Goal: Task Accomplishment & Management: Manage account settings

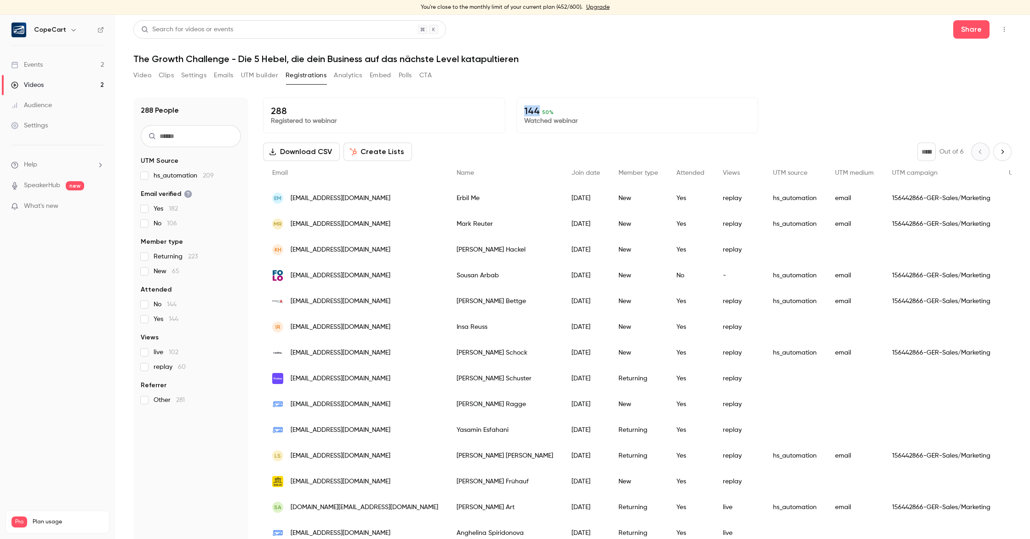
click at [53, 126] on link "Settings" at bounding box center [57, 125] width 115 height 20
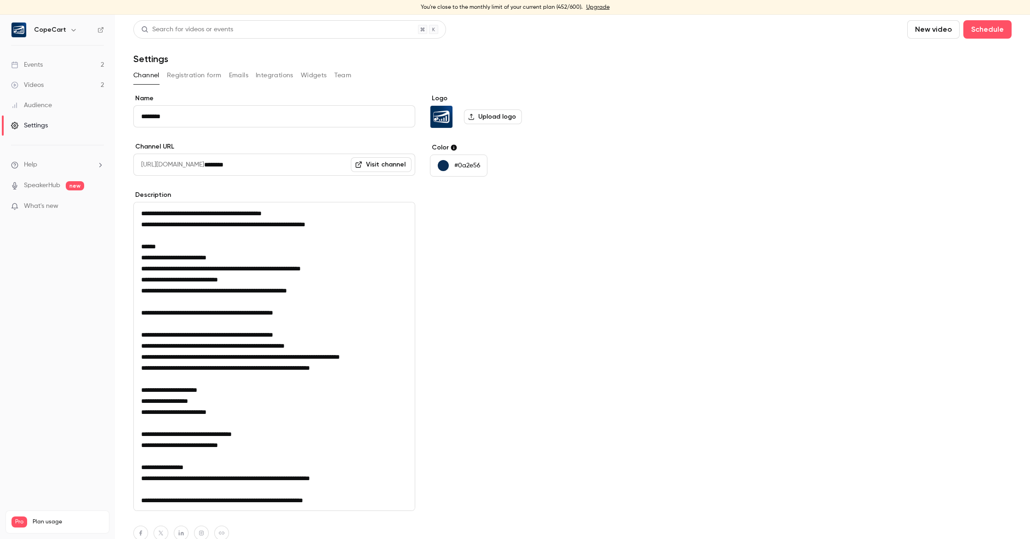
click at [379, 166] on link "Visit channel" at bounding box center [381, 164] width 61 height 15
click at [40, 64] on div "Events" at bounding box center [27, 64] width 32 height 9
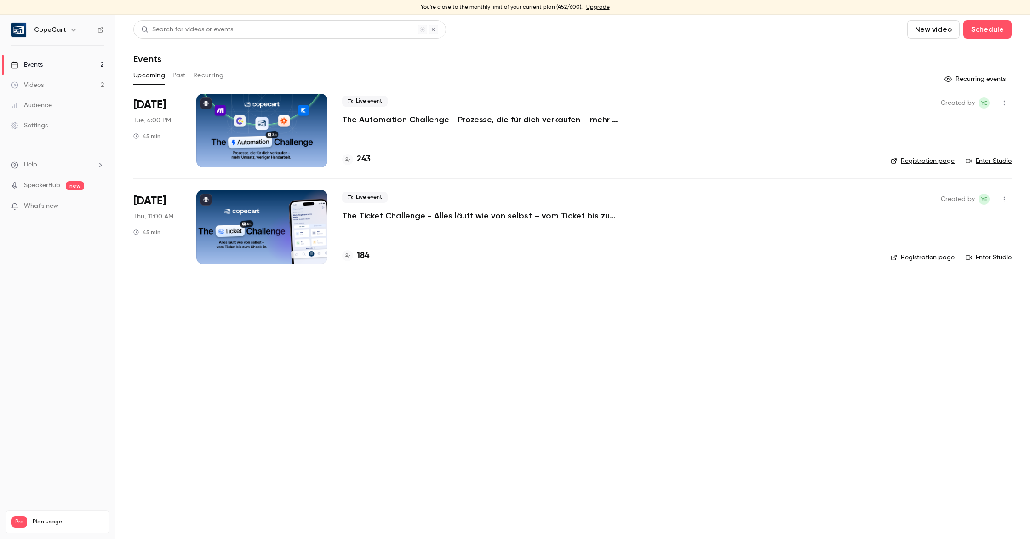
click at [255, 118] on div at bounding box center [261, 131] width 131 height 74
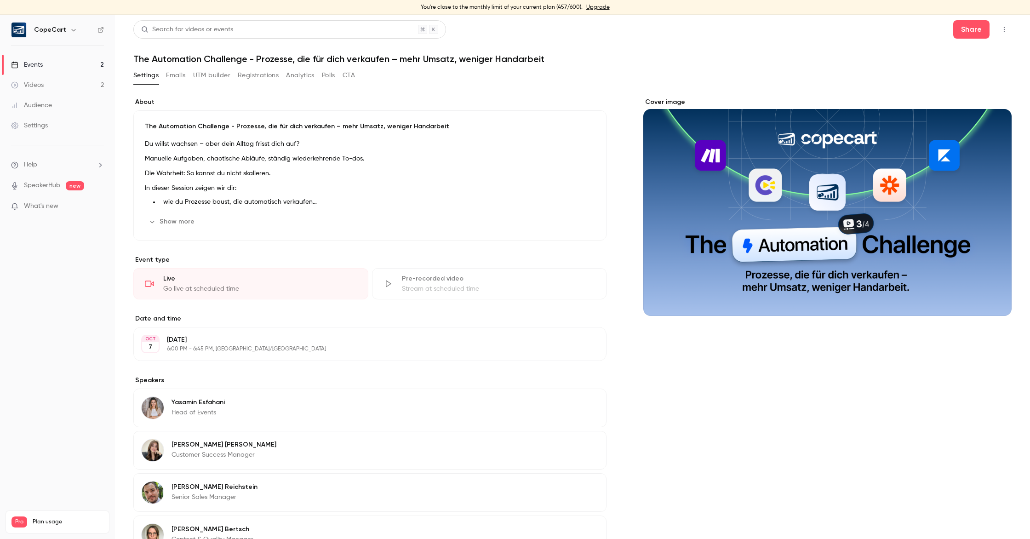
click at [177, 221] on button "Show more" at bounding box center [172, 221] width 55 height 15
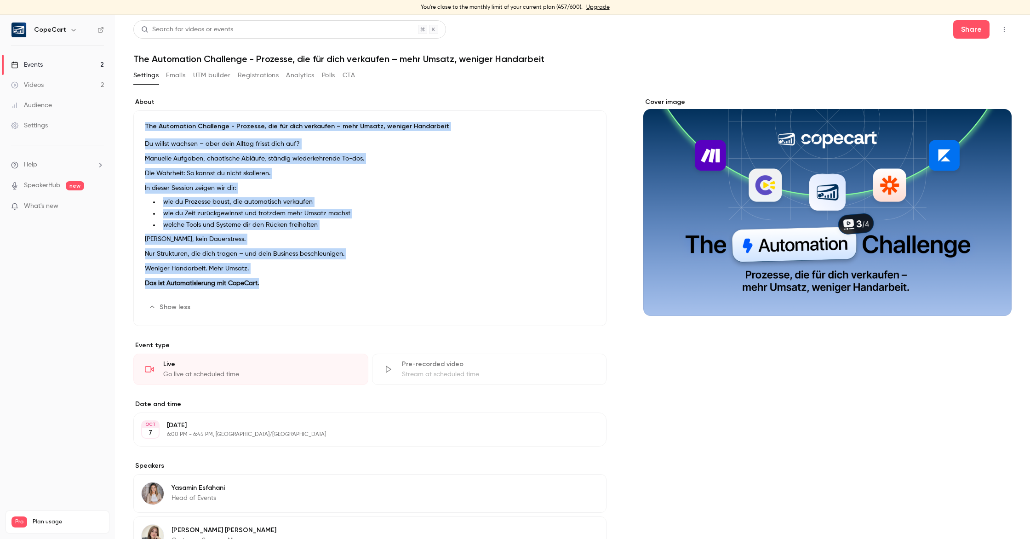
drag, startPoint x: 260, startPoint y: 283, endPoint x: 138, endPoint y: 128, distance: 197.4
click at [138, 128] on div "The Automation Challenge - Prozesse, die für dich verkaufen – mehr Umsatz, weni…" at bounding box center [369, 218] width 473 height 216
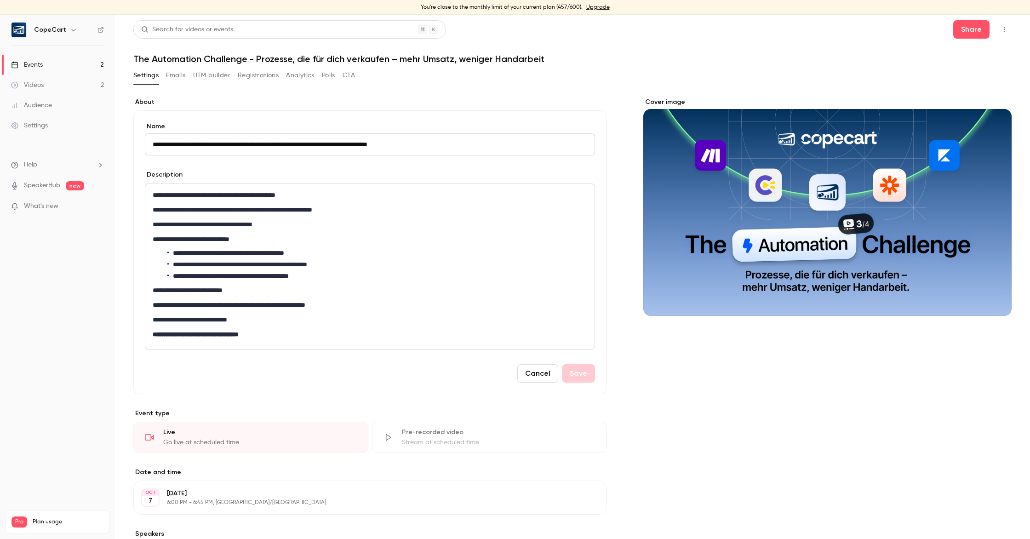
scroll to position [25, 0]
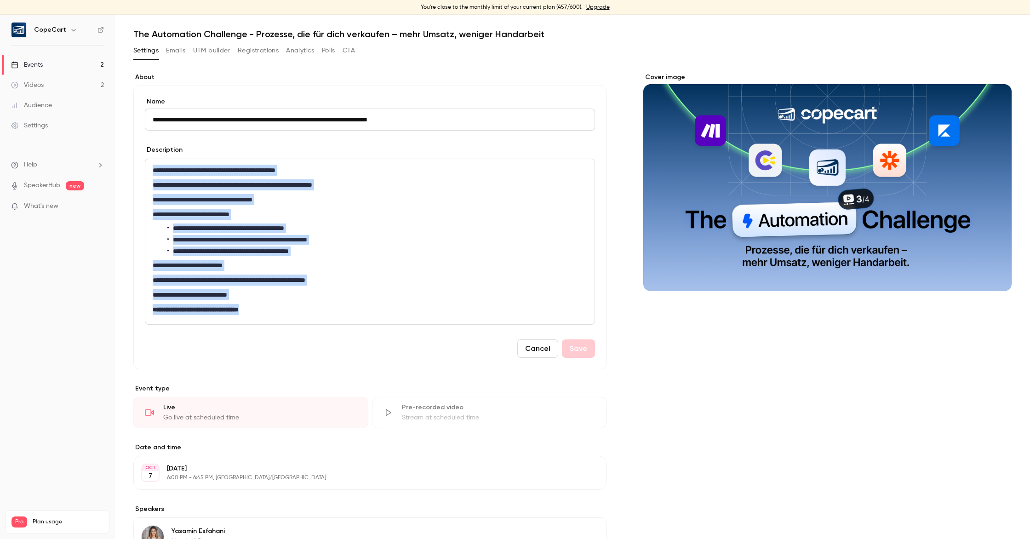
drag, startPoint x: 153, startPoint y: 169, endPoint x: 283, endPoint y: 312, distance: 193.3
click at [283, 312] on div "**********" at bounding box center [369, 241] width 449 height 165
copy div "**********"
click at [67, 65] on link "Events 2" at bounding box center [57, 65] width 115 height 20
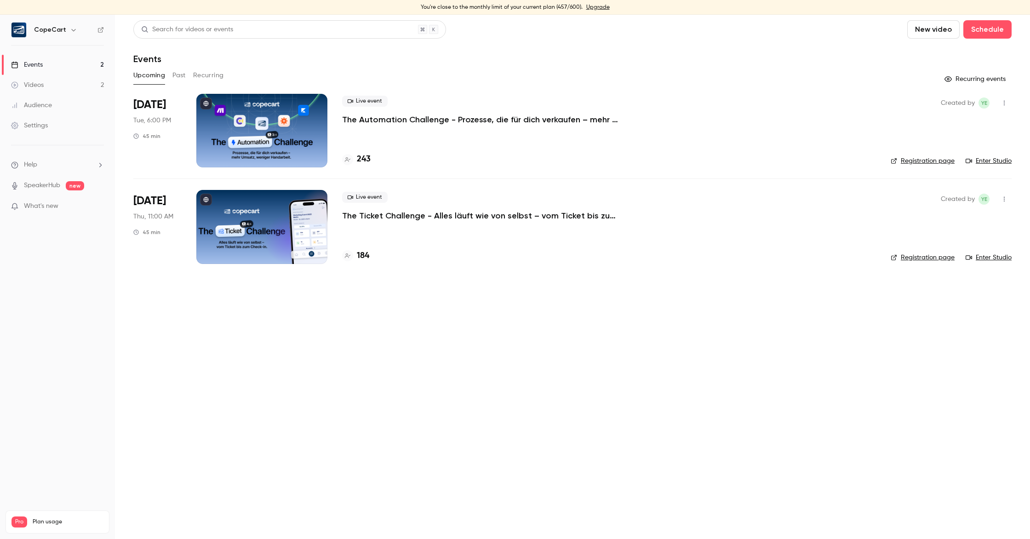
click at [219, 239] on div at bounding box center [261, 227] width 131 height 74
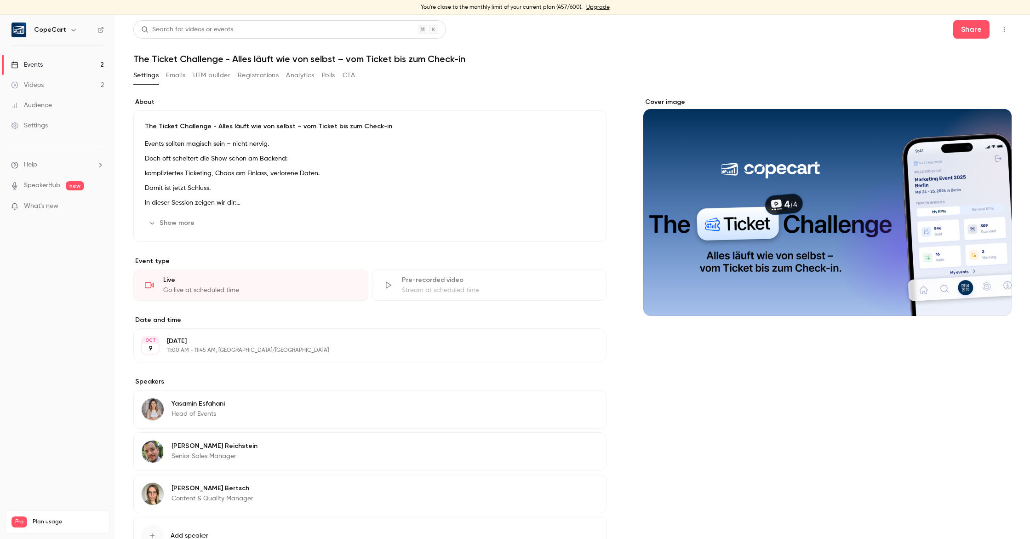
click at [183, 75] on button "Emails" at bounding box center [175, 75] width 19 height 15
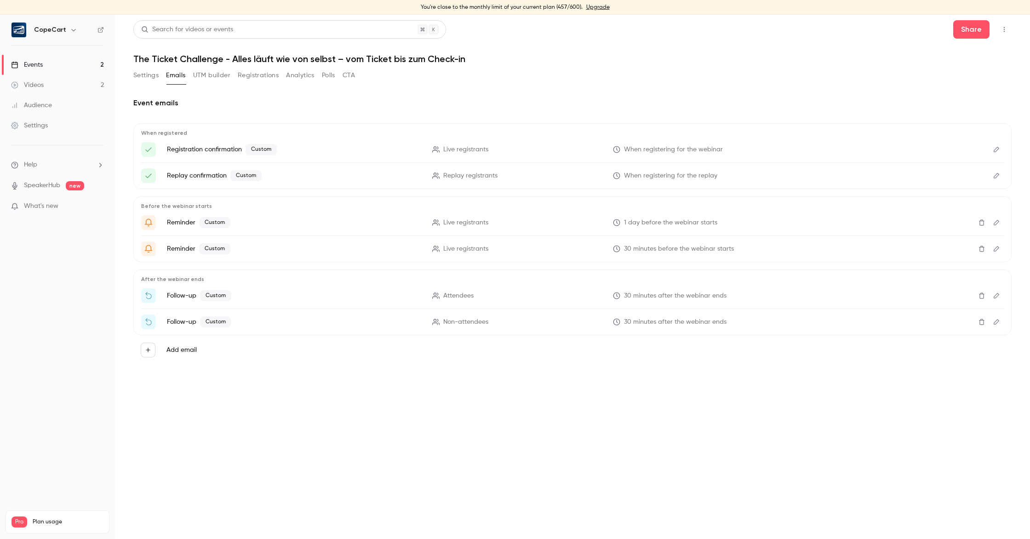
click at [146, 75] on button "Settings" at bounding box center [145, 75] width 25 height 15
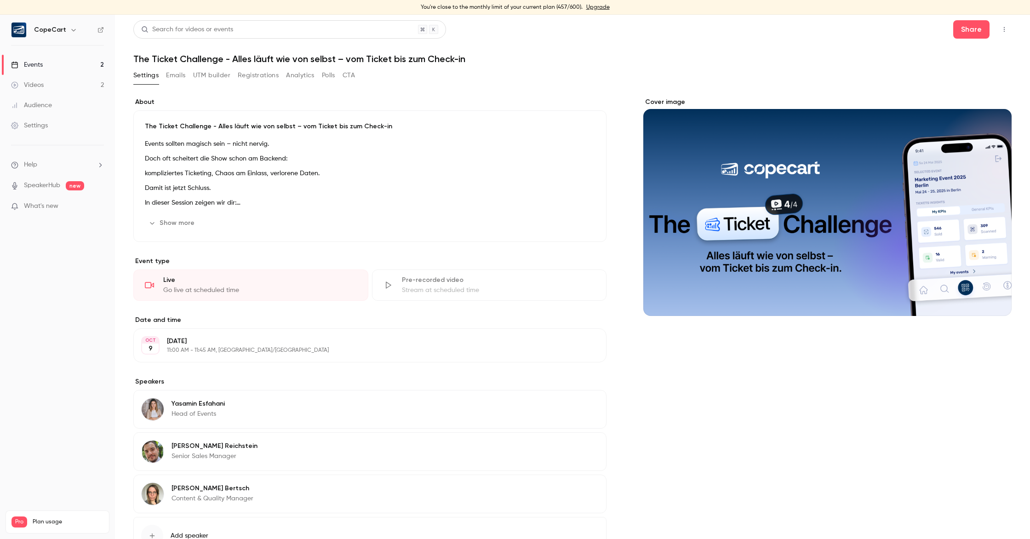
click at [175, 219] on button "Show more" at bounding box center [172, 223] width 55 height 15
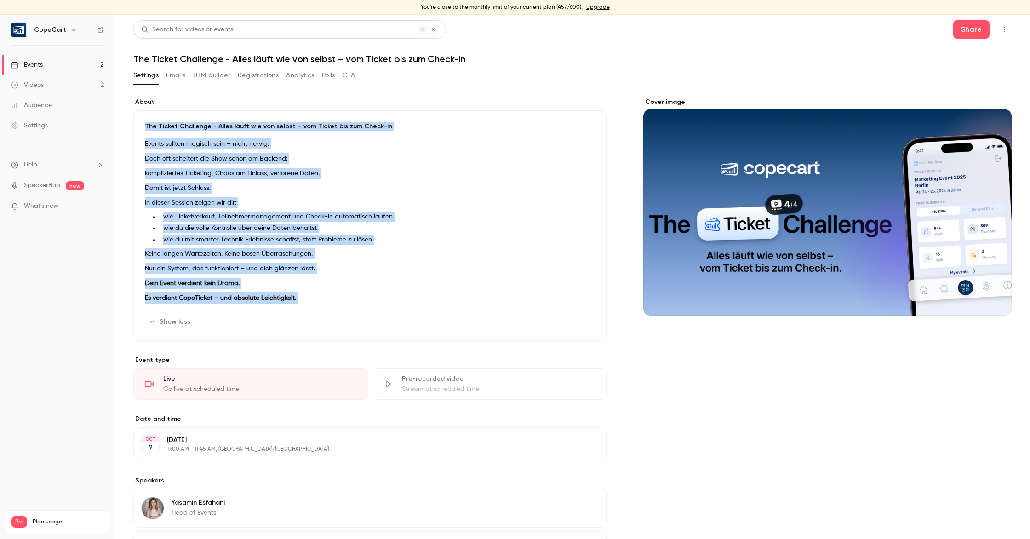
drag, startPoint x: 144, startPoint y: 125, endPoint x: 311, endPoint y: 316, distance: 253.5
click at [311, 316] on div "The Ticket Challenge - Alles läuft wie von selbst – vom Ticket bis zum Check-in…" at bounding box center [369, 225] width 473 height 230
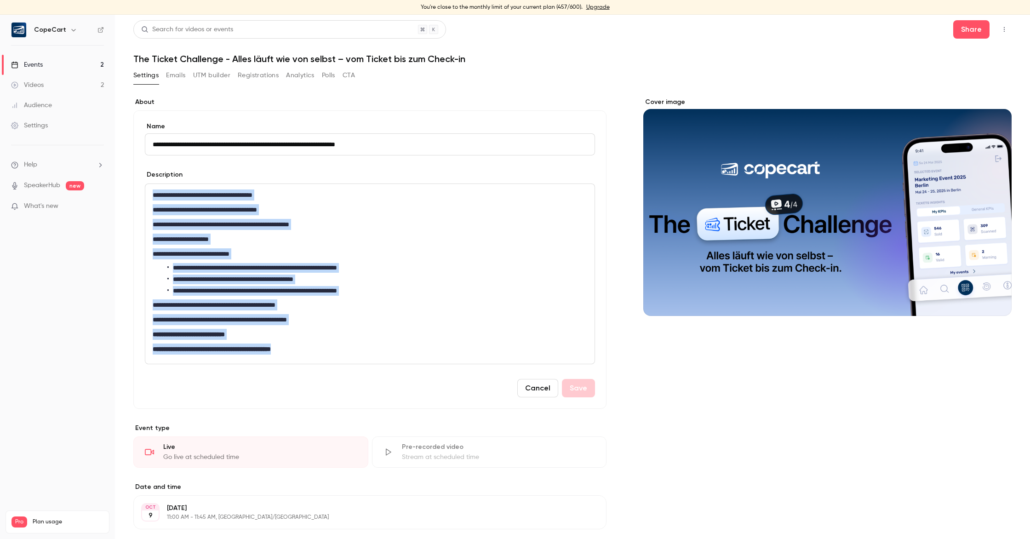
drag, startPoint x: 308, startPoint y: 351, endPoint x: 148, endPoint y: 195, distance: 223.3
click at [148, 195] on div "**********" at bounding box center [369, 274] width 449 height 180
copy div "**********"
